Goal: Transaction & Acquisition: Purchase product/service

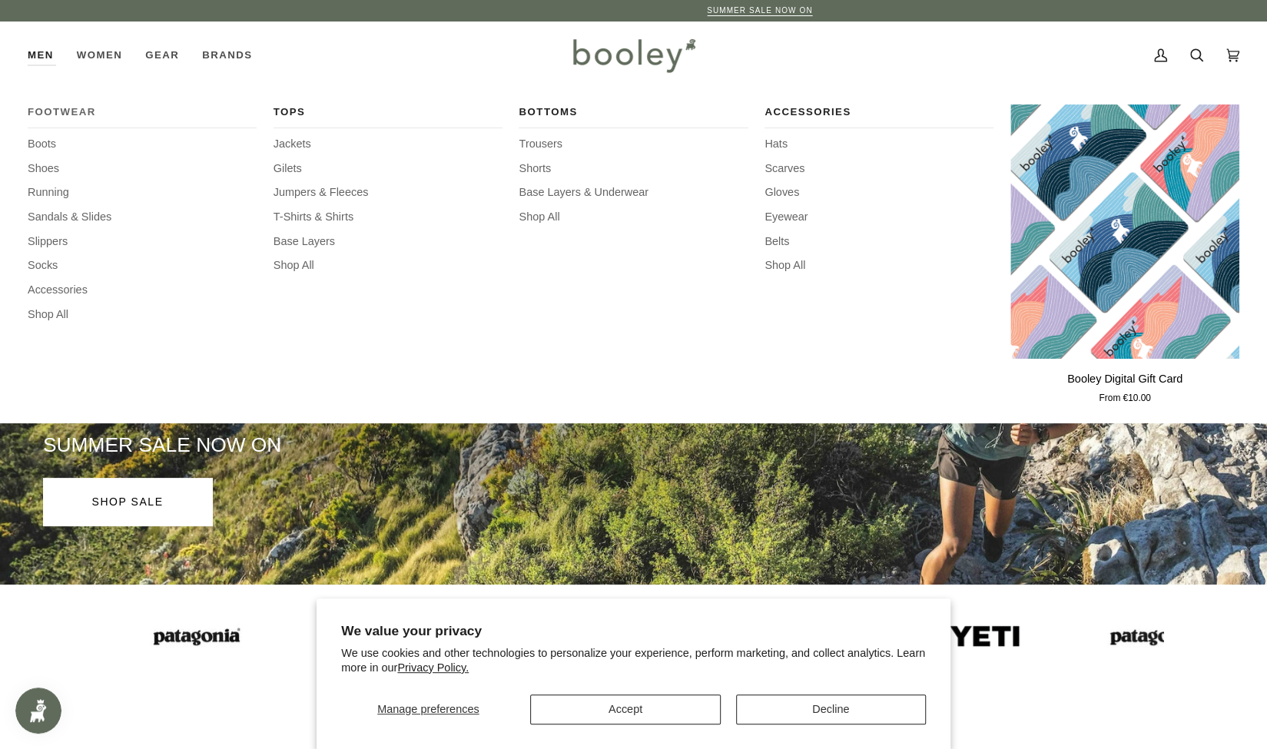
click at [65, 108] on span "Footwear" at bounding box center [142, 111] width 229 height 15
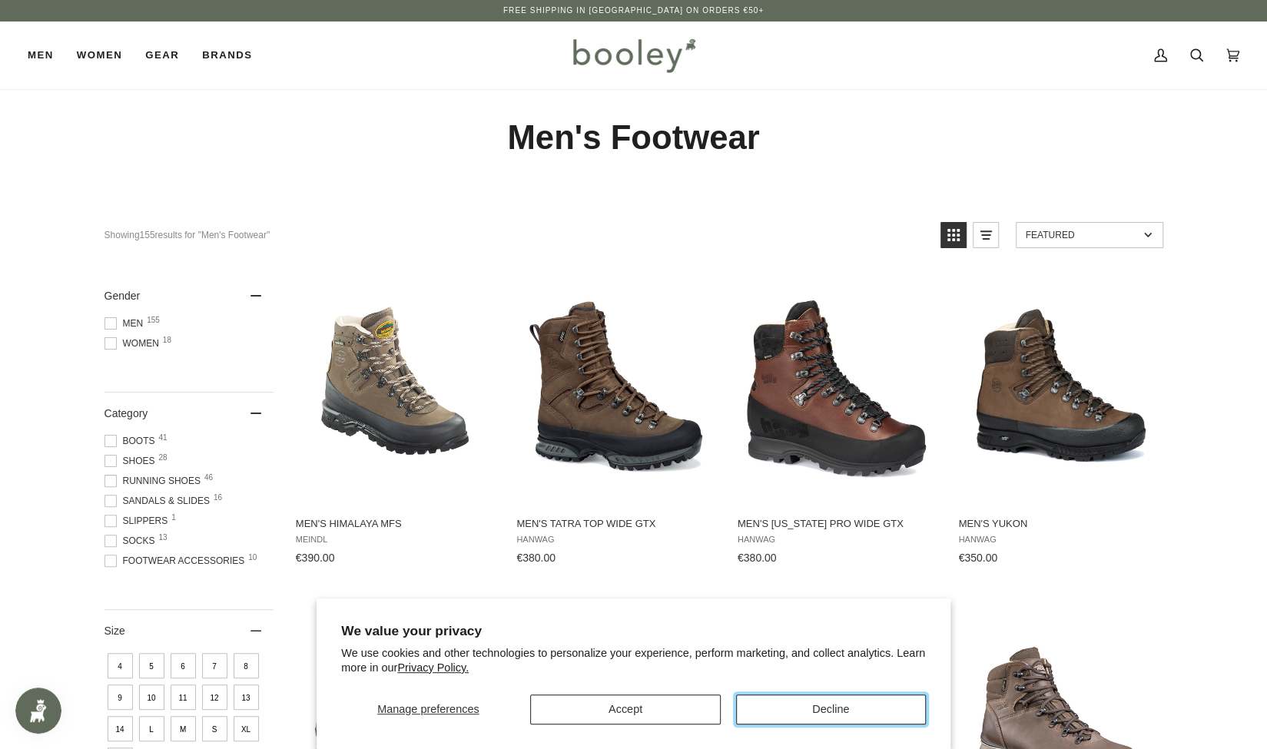
click at [828, 708] on button "Decline" at bounding box center [831, 710] width 190 height 30
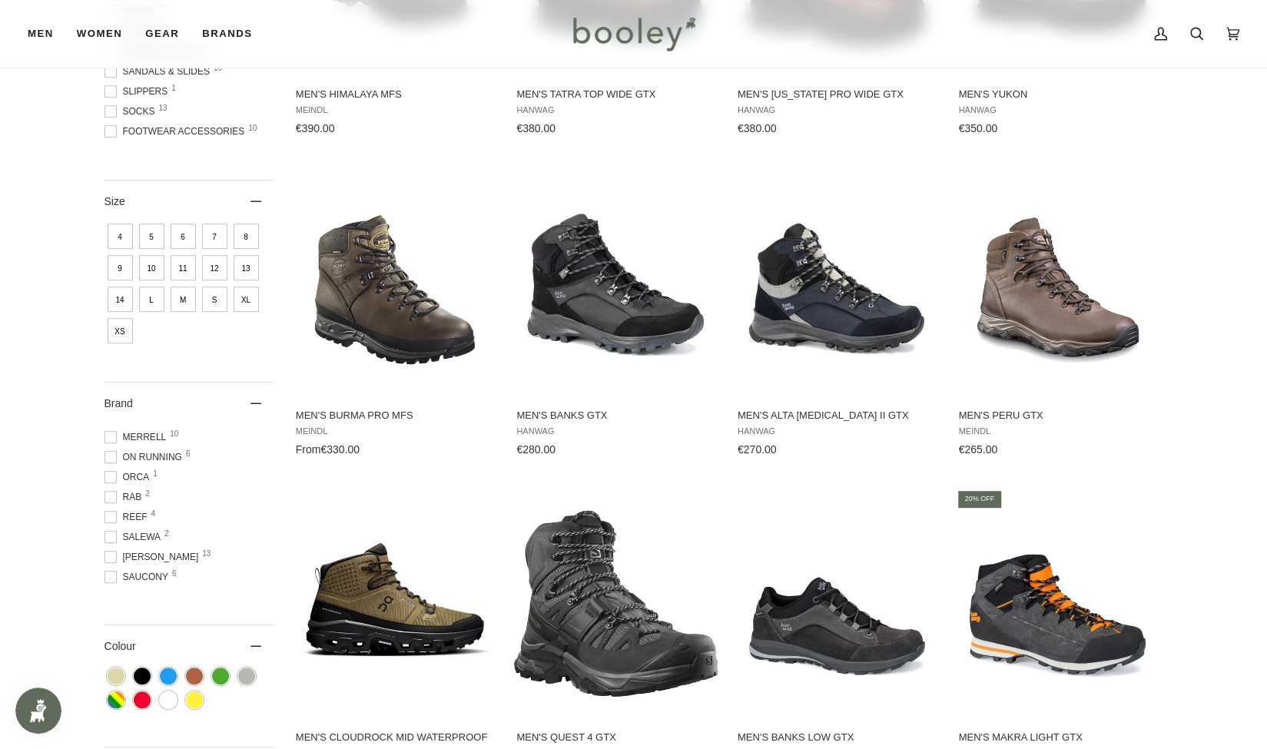
scroll to position [275, 0]
click at [109, 556] on span at bounding box center [110, 555] width 12 height 12
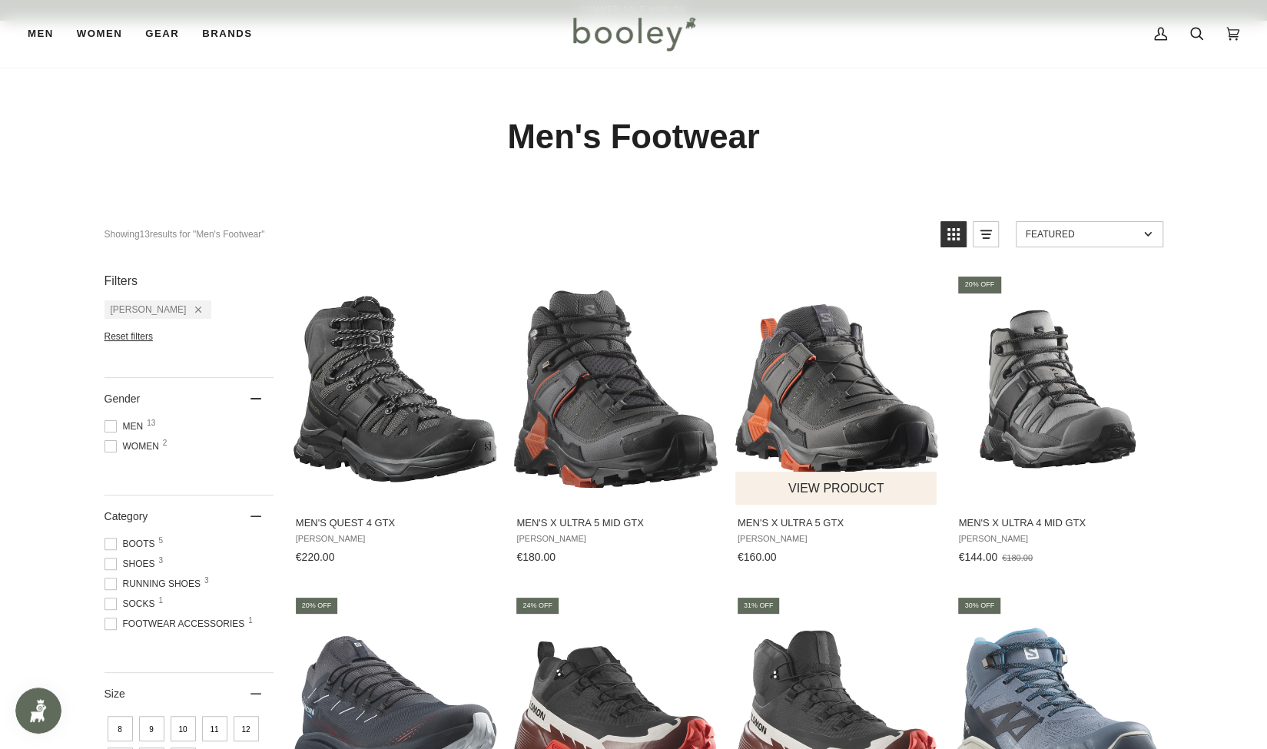
scroll to position [558, 0]
